Goal: Find specific page/section: Find specific page/section

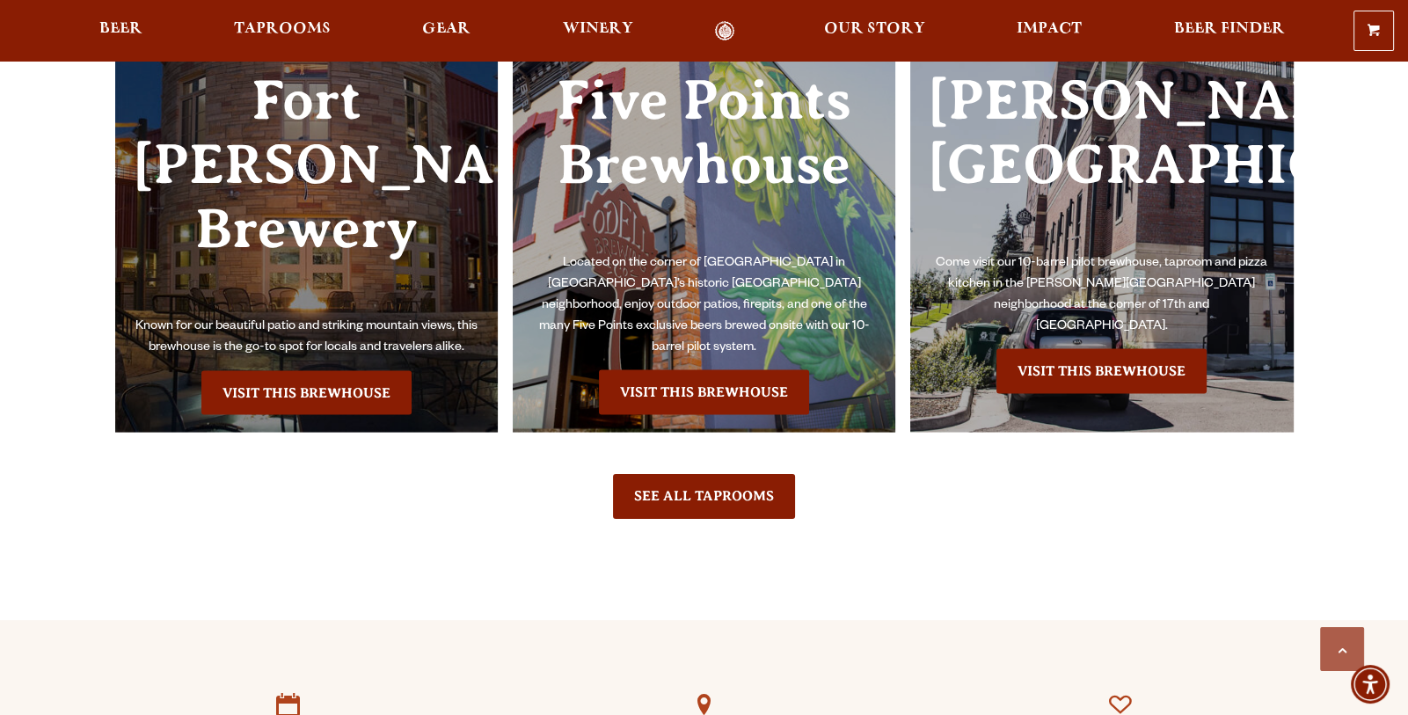
scroll to position [5100, 0]
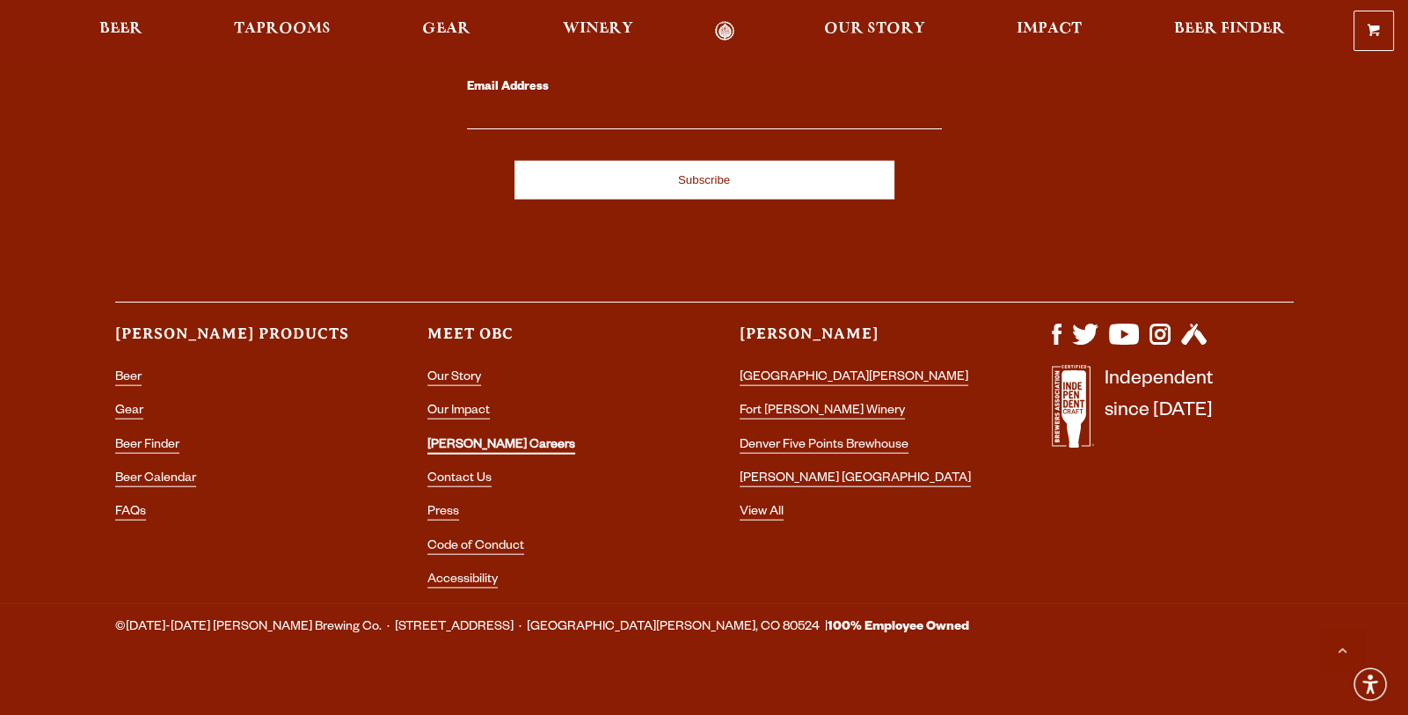
click at [458, 439] on link "[PERSON_NAME] Careers" at bounding box center [501, 447] width 148 height 16
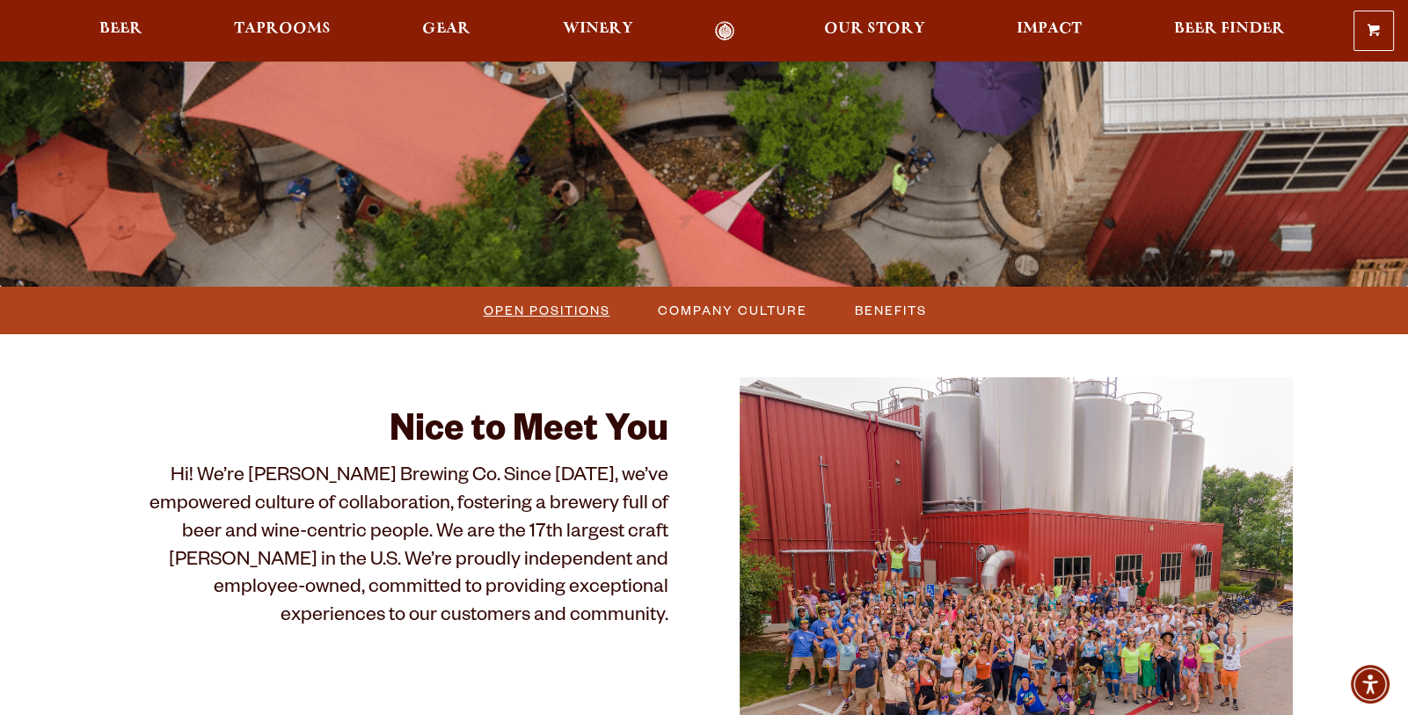
click at [565, 301] on span "Open Positions" at bounding box center [547, 310] width 127 height 26
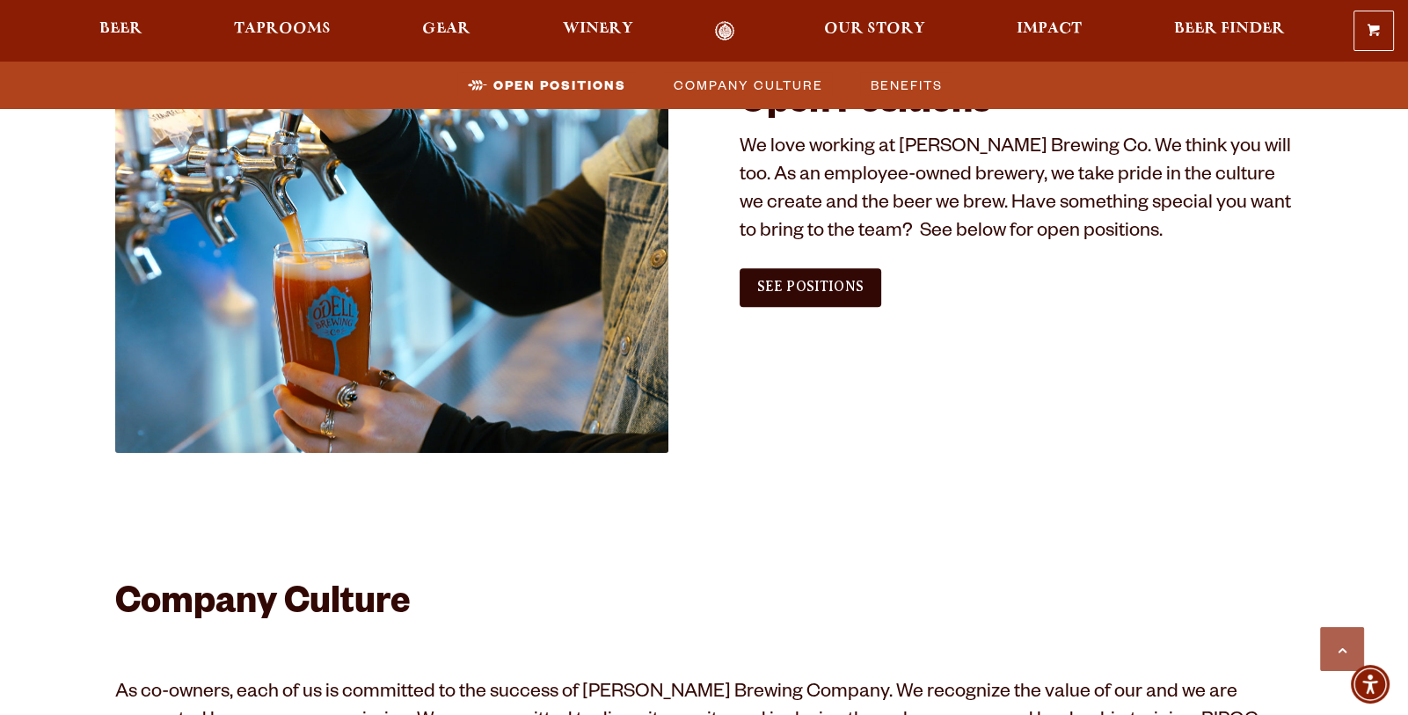
scroll to position [1069, 0]
click at [824, 288] on span "See Positions" at bounding box center [810, 286] width 106 height 16
